Goal: Go to known website: Go to known website

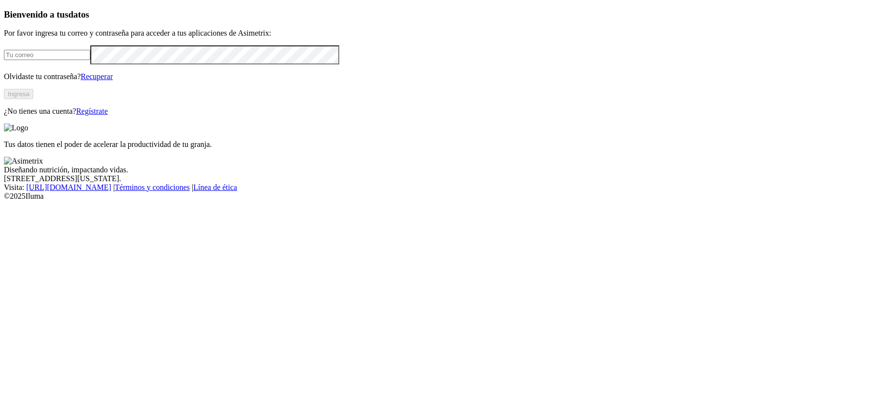
type input "jose.giraldo@alura.bio"
click at [33, 99] on button "Ingresa" at bounding box center [18, 94] width 29 height 10
